Goal: Find specific page/section: Find specific page/section

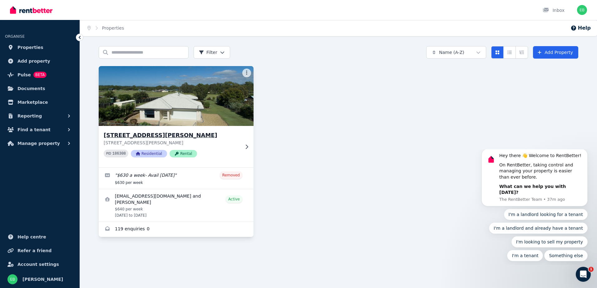
click at [245, 145] on icon at bounding box center [247, 147] width 6 height 5
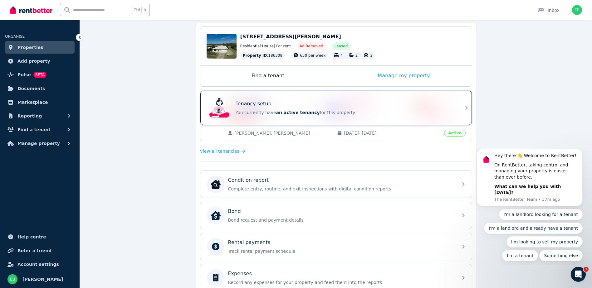
scroll to position [56, 0]
click at [450, 107] on div "Tenancy setup" at bounding box center [345, 104] width 219 height 7
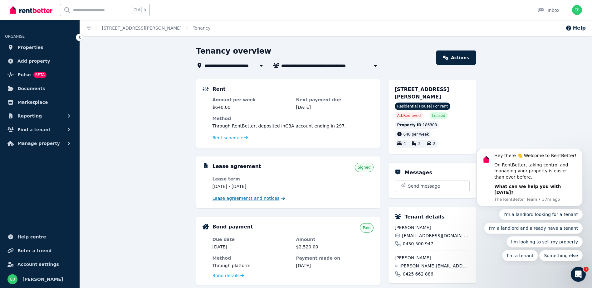
click at [249, 199] on span "Lease agreements and notices" at bounding box center [246, 198] width 67 height 6
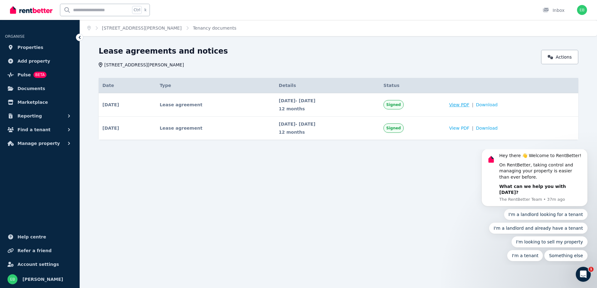
click at [469, 103] on span "View PDF" at bounding box center [459, 105] width 20 height 6
click at [555, 54] on link "Actions" at bounding box center [559, 57] width 37 height 14
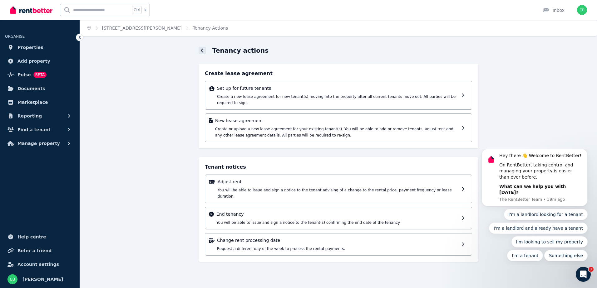
click at [205, 49] on div at bounding box center [202, 50] width 7 height 7
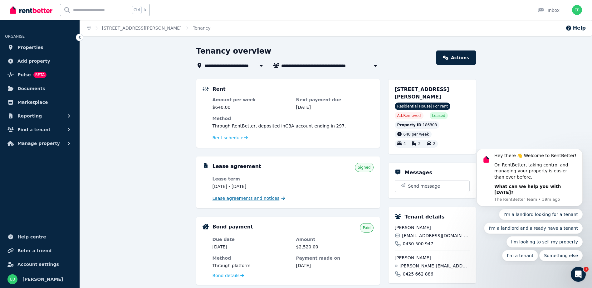
click at [263, 197] on span "Lease agreements and notices" at bounding box center [246, 198] width 67 height 6
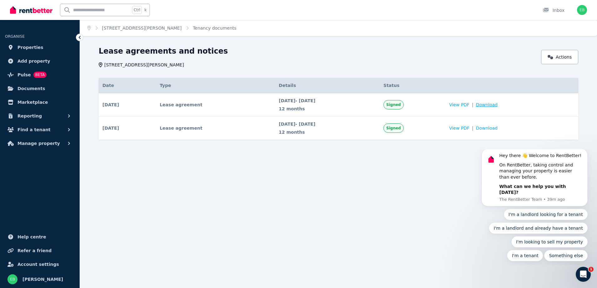
click at [489, 103] on span "Download" at bounding box center [487, 105] width 22 height 6
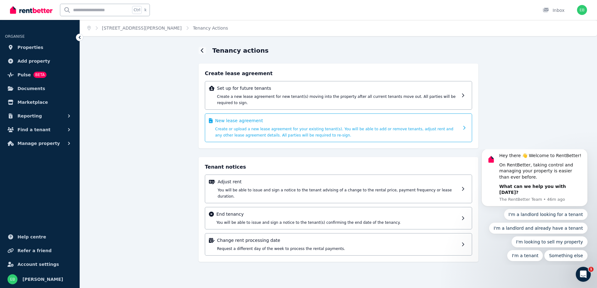
click at [443, 118] on p "New lease agreement" at bounding box center [337, 121] width 244 height 6
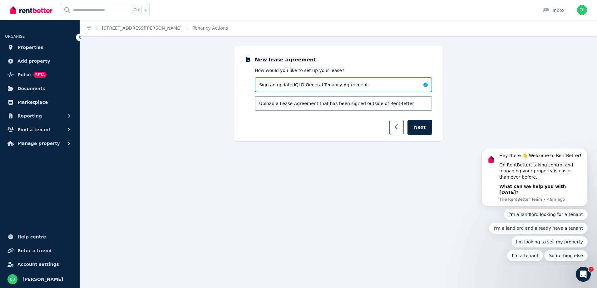
click at [398, 126] on icon "button" at bounding box center [396, 127] width 3 height 6
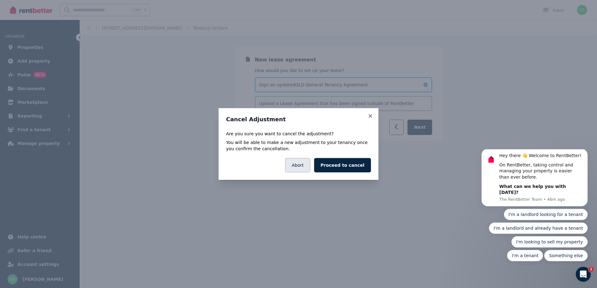
click at [310, 169] on button "Abort" at bounding box center [297, 165] width 25 height 14
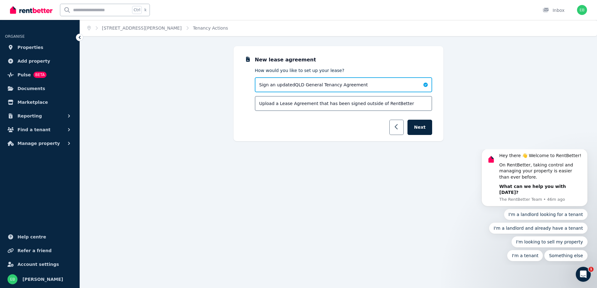
click at [395, 128] on button "button" at bounding box center [396, 127] width 15 height 15
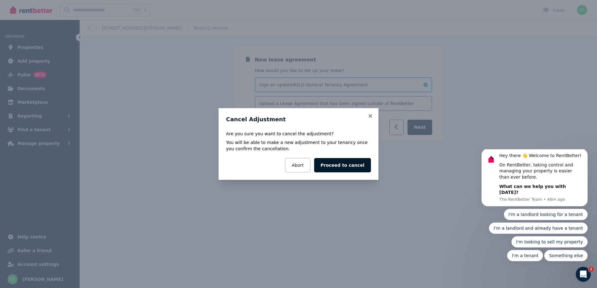
click at [351, 167] on button "Proceed to cancel" at bounding box center [342, 165] width 57 height 14
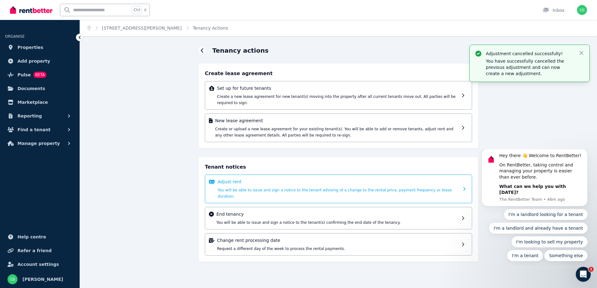
click at [422, 181] on div "Adjust rent You will be able to issue and sign a notice to the tenant advising …" at bounding box center [338, 189] width 241 height 21
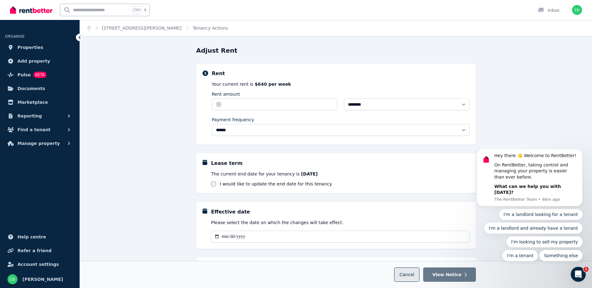
click at [412, 277] on span "Cancel" at bounding box center [407, 275] width 15 height 5
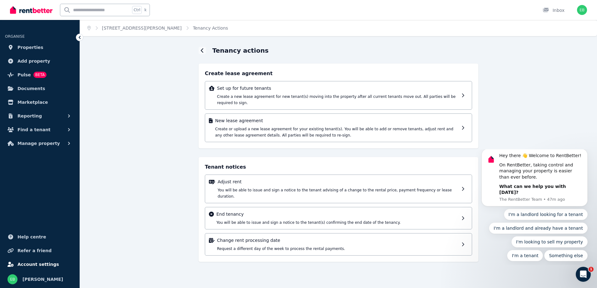
click at [34, 264] on span "Account settings" at bounding box center [38, 264] width 42 height 7
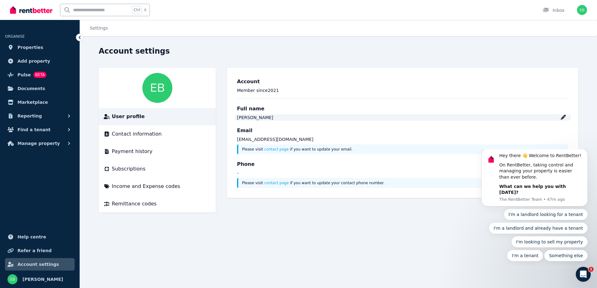
click at [566, 116] on div "[PERSON_NAME]" at bounding box center [402, 118] width 331 height 6
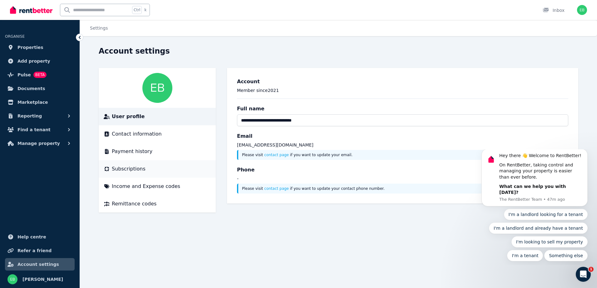
type input "**********"
click at [277, 222] on div "**********" at bounding box center [338, 135] width 517 height 178
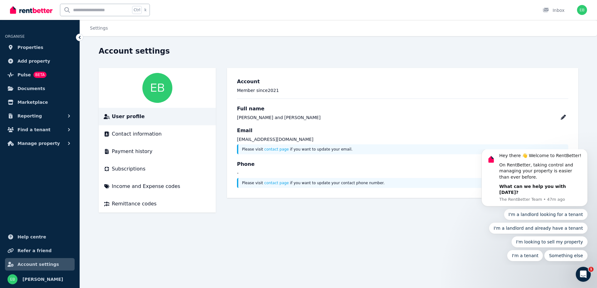
click at [278, 205] on main "Account Member since [DATE] Full name [PERSON_NAME] and [PERSON_NAME] Email [EM…" at bounding box center [402, 140] width 351 height 145
click at [154, 136] on span "Contact information" at bounding box center [137, 134] width 50 height 7
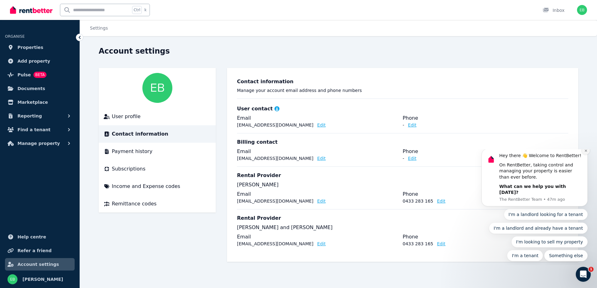
click at [584, 153] on icon "Dismiss notification" at bounding box center [585, 150] width 3 height 3
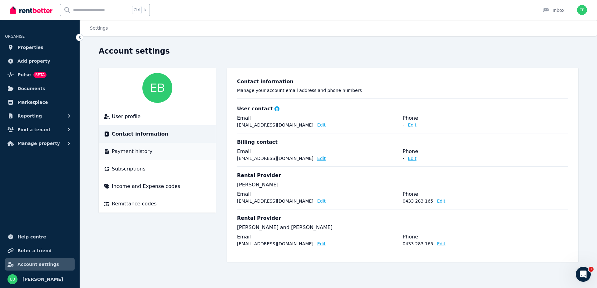
click at [136, 154] on span "Payment history" at bounding box center [132, 151] width 41 height 7
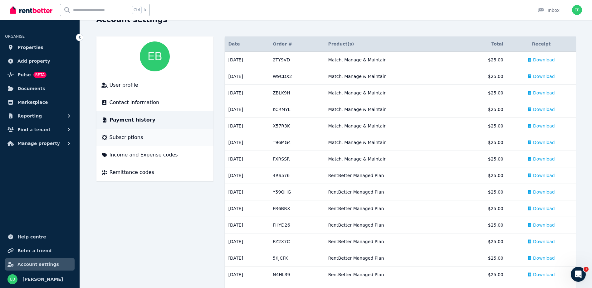
scroll to position [31, 0]
click at [30, 45] on span "Properties" at bounding box center [30, 47] width 26 height 7
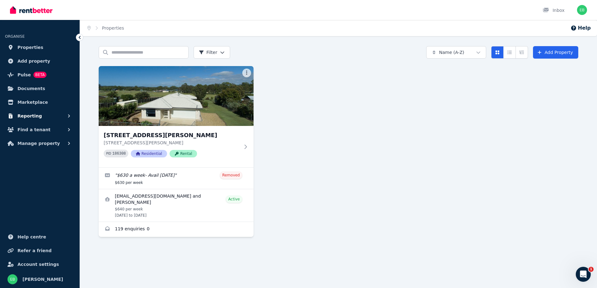
click at [46, 117] on button "Reporting" at bounding box center [40, 116] width 70 height 12
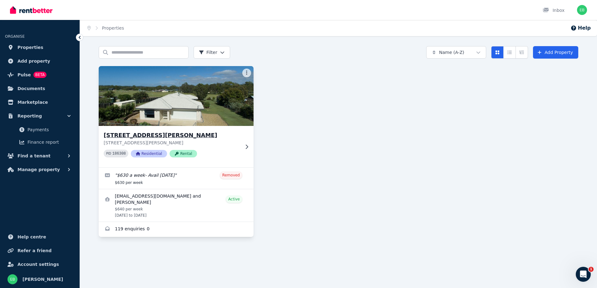
click at [198, 83] on img at bounding box center [176, 96] width 163 height 63
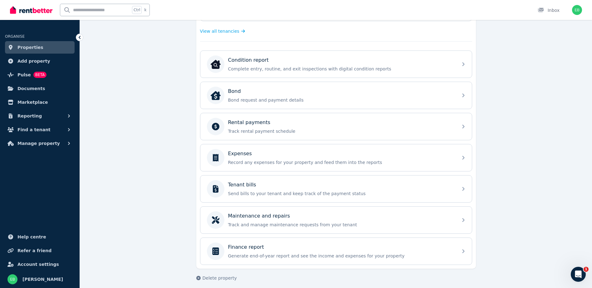
scroll to position [181, 0]
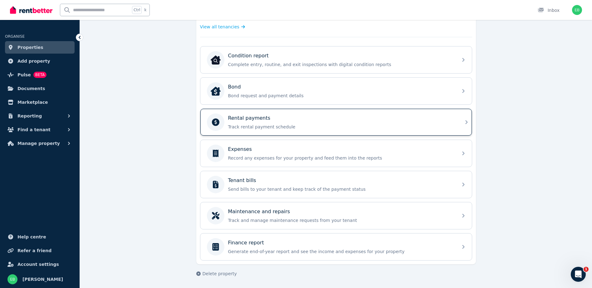
click at [264, 125] on p "Track rental payment schedule" at bounding box center [341, 127] width 226 height 6
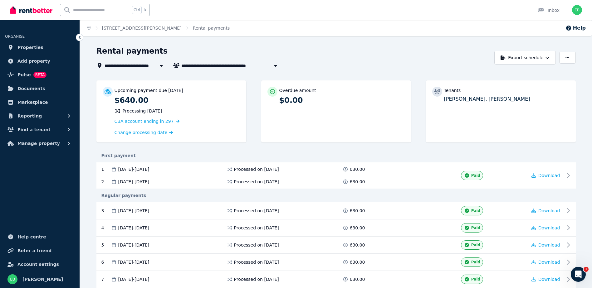
click at [175, 53] on div "Rental payments" at bounding box center [293, 52] width 395 height 12
click at [22, 46] on span "Properties" at bounding box center [30, 47] width 26 height 7
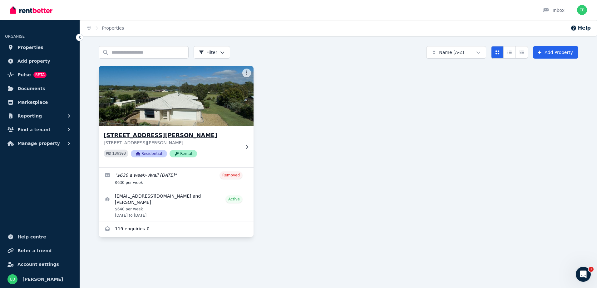
click at [246, 146] on icon at bounding box center [247, 147] width 6 height 5
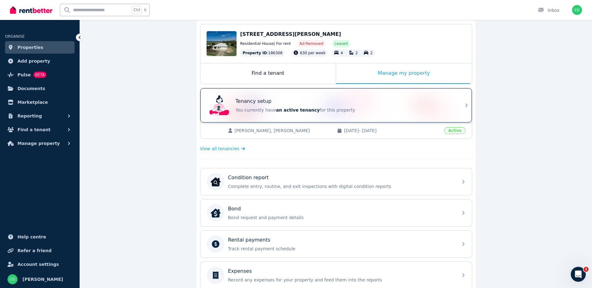
scroll to position [31, 0]
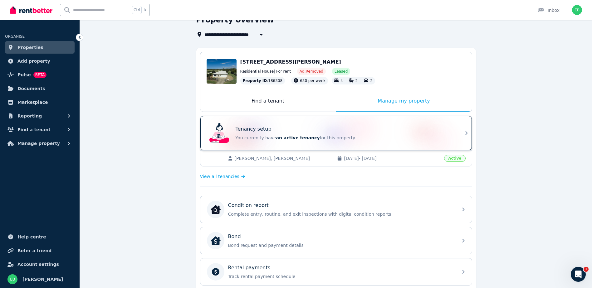
click at [340, 129] on div "Tenancy setup" at bounding box center [345, 129] width 219 height 7
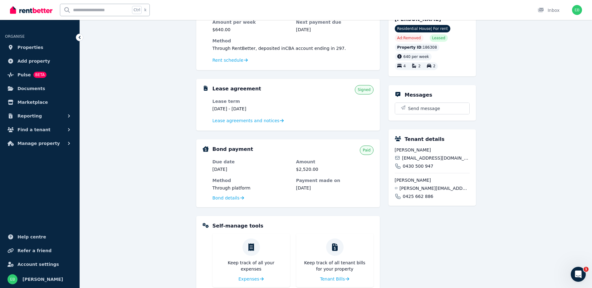
scroll to position [67, 0]
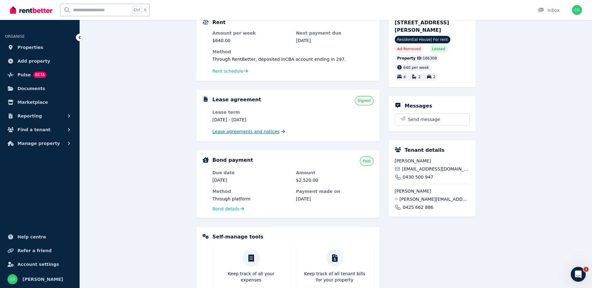
click at [247, 130] on span "Lease agreements and notices" at bounding box center [246, 132] width 67 height 6
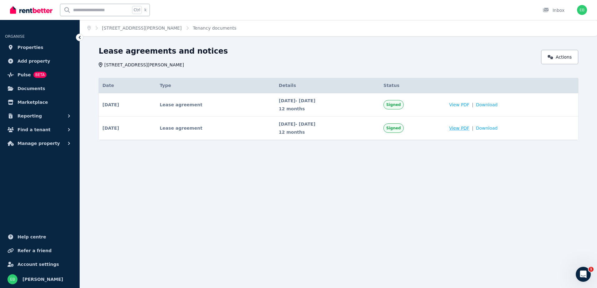
click at [469, 129] on span "View PDF" at bounding box center [459, 128] width 20 height 6
